Goal: Information Seeking & Learning: Learn about a topic

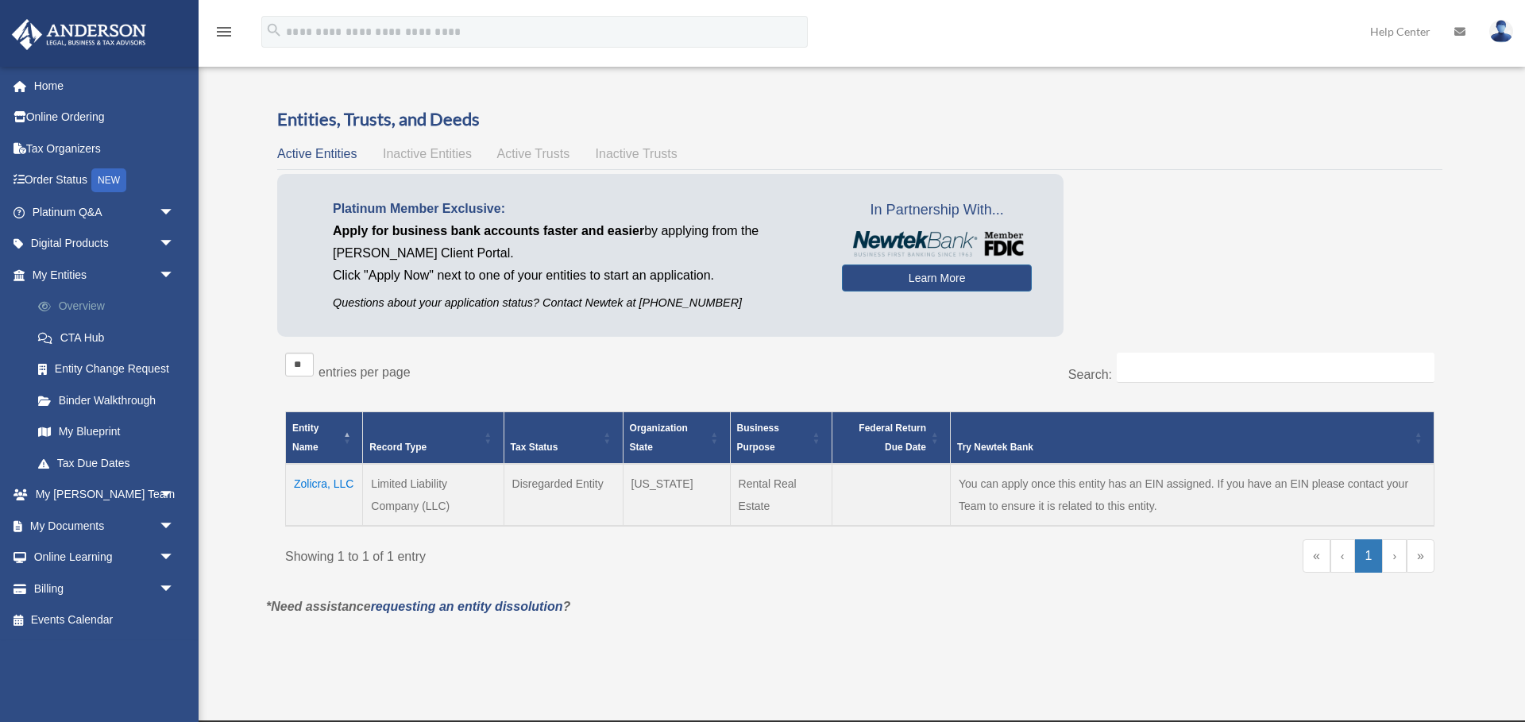
click at [109, 303] on link "Overview" at bounding box center [110, 307] width 176 height 32
click at [168, 209] on span "arrow_drop_down" at bounding box center [175, 212] width 32 height 33
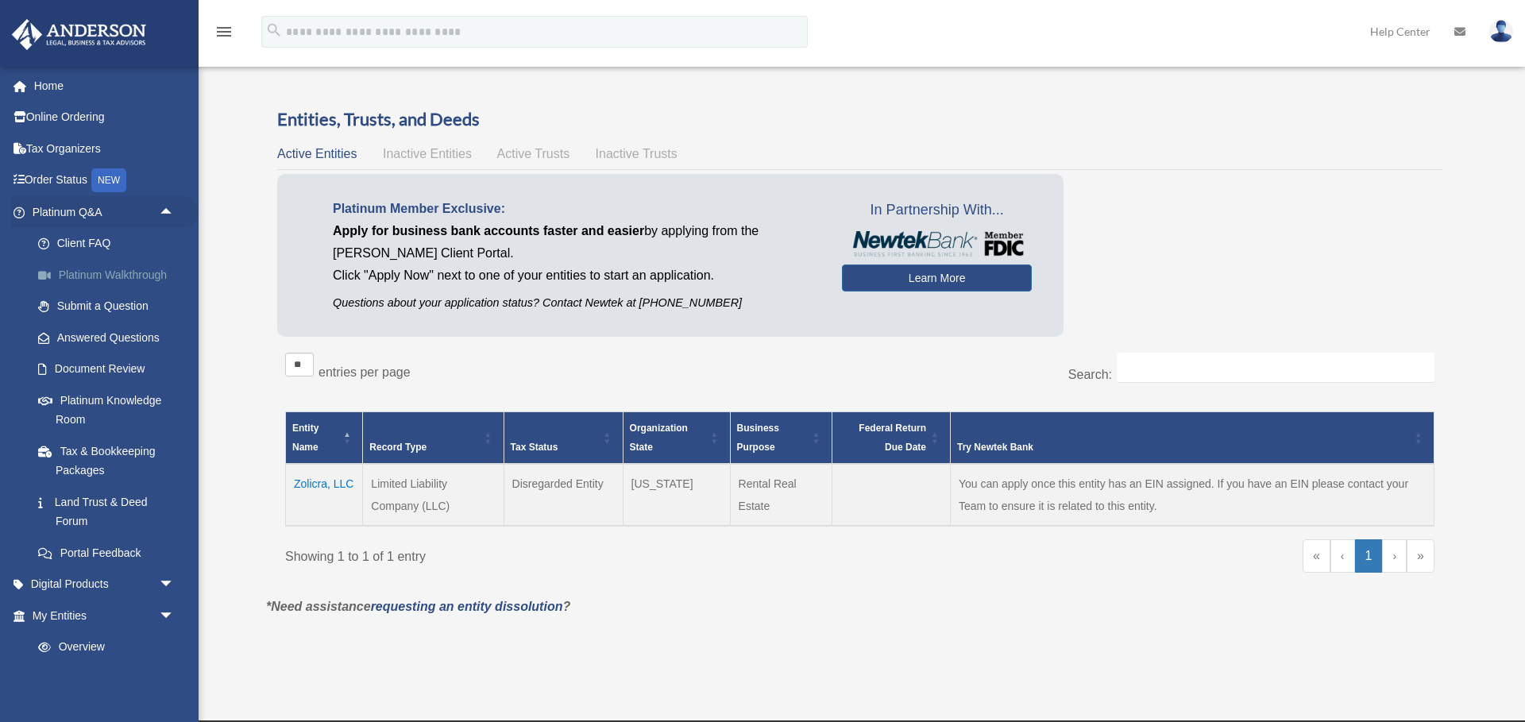
click at [157, 275] on link "Platinum Walkthrough" at bounding box center [110, 275] width 176 height 32
click at [106, 402] on link "Platinum Knowledge Room" at bounding box center [110, 409] width 176 height 51
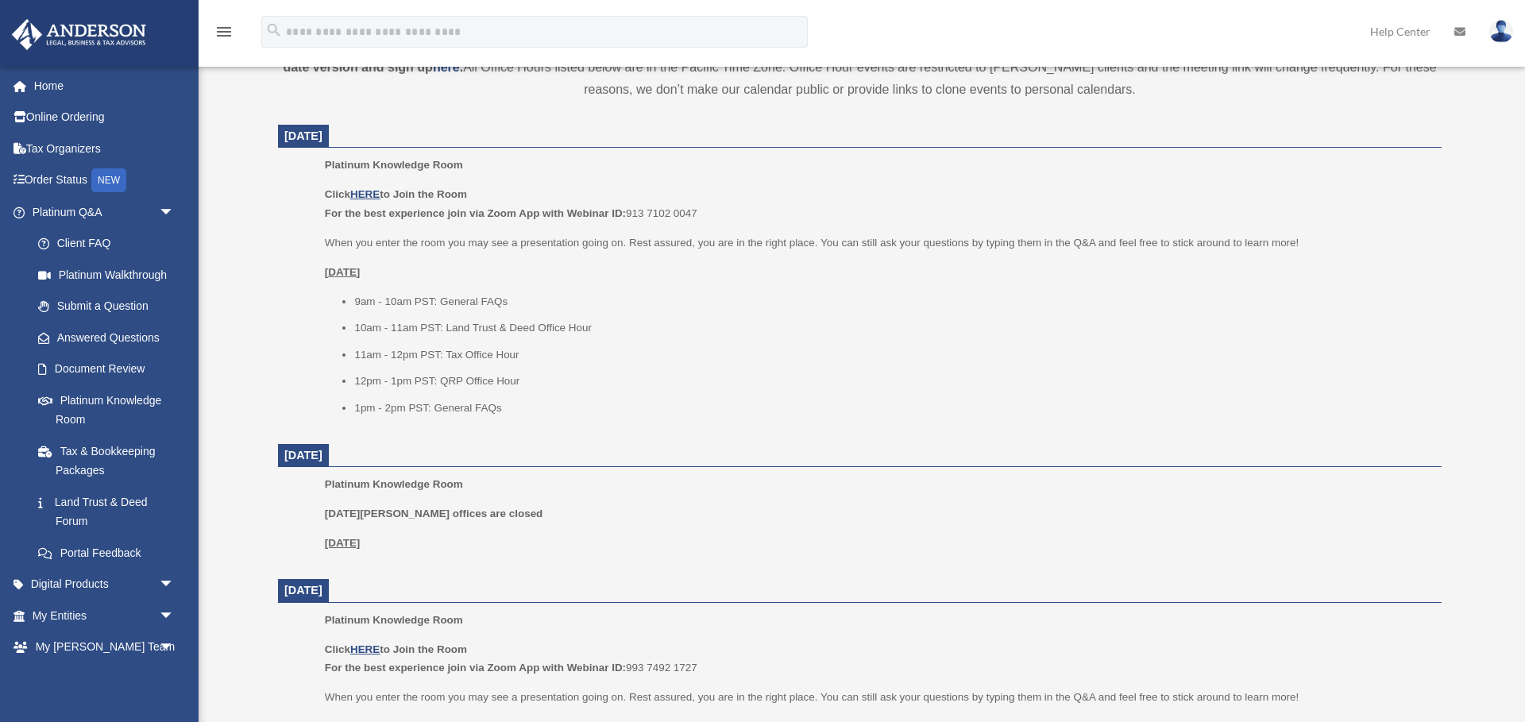
scroll to position [584, 0]
click at [377, 186] on u "HERE" at bounding box center [364, 192] width 29 height 12
